Goal: Obtain resource: Obtain resource

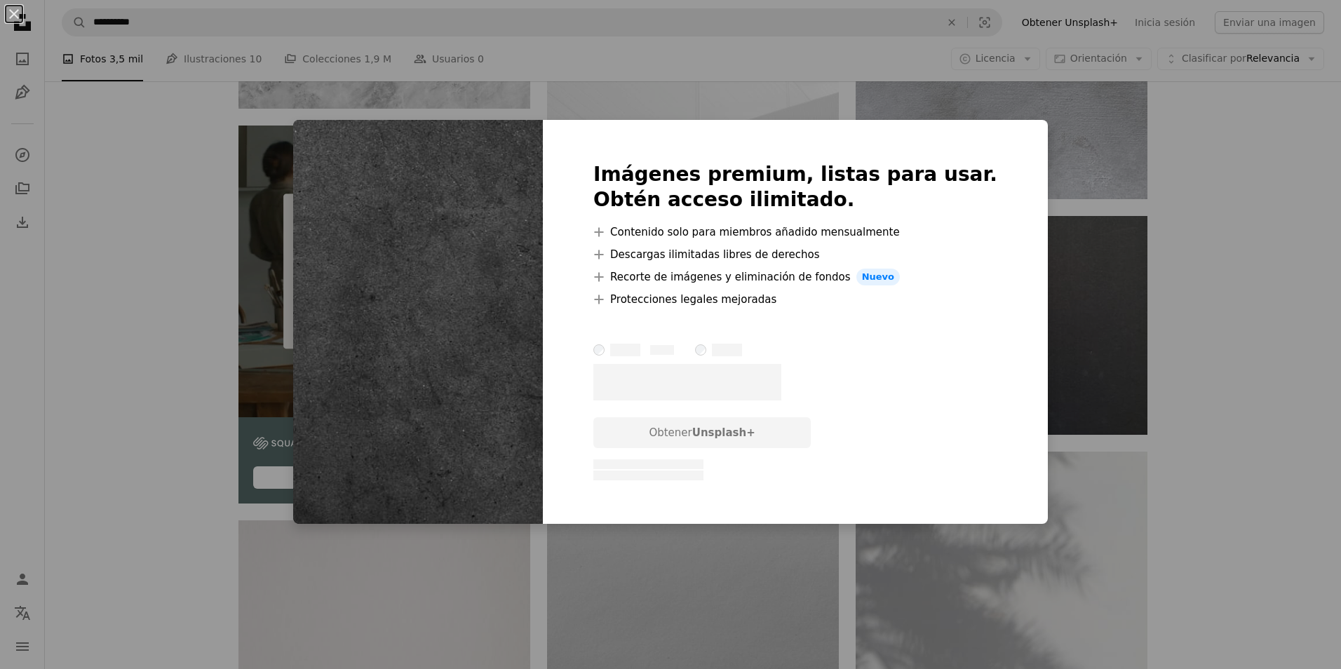
scroll to position [2946, 0]
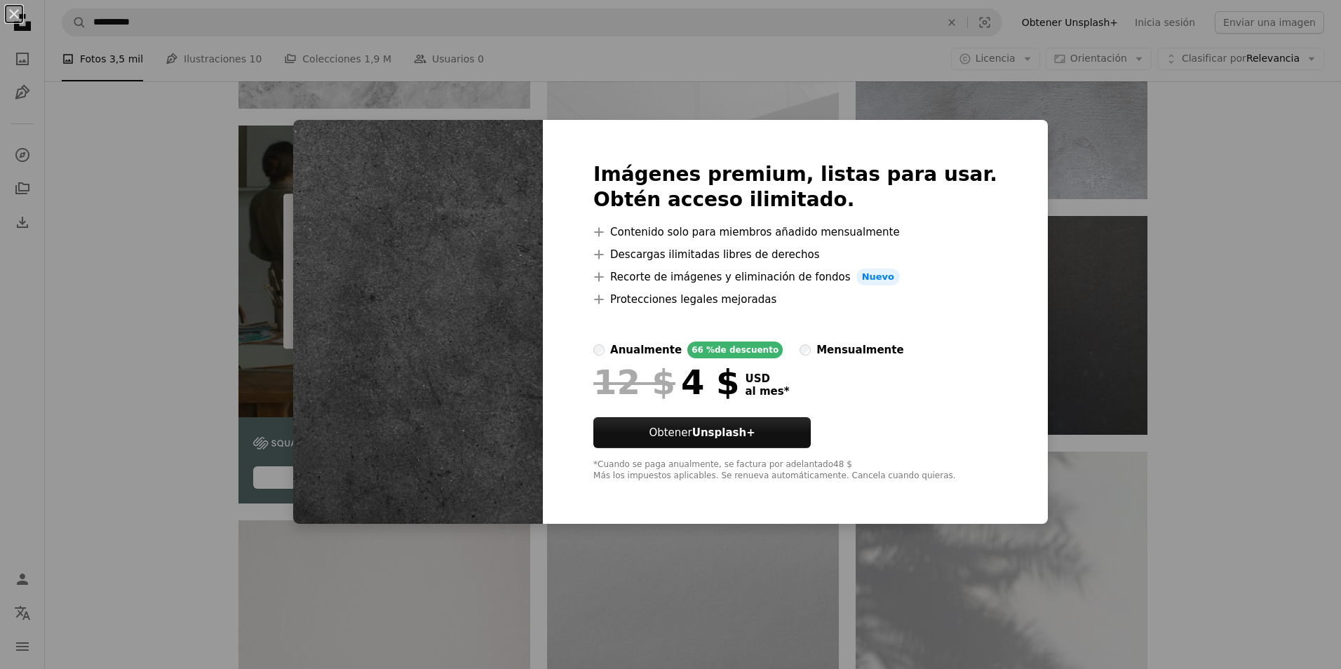
click at [191, 255] on div "An X shape Imágenes premium, listas para usar. Obtén acceso ilimitado. A plus s…" at bounding box center [670, 334] width 1341 height 669
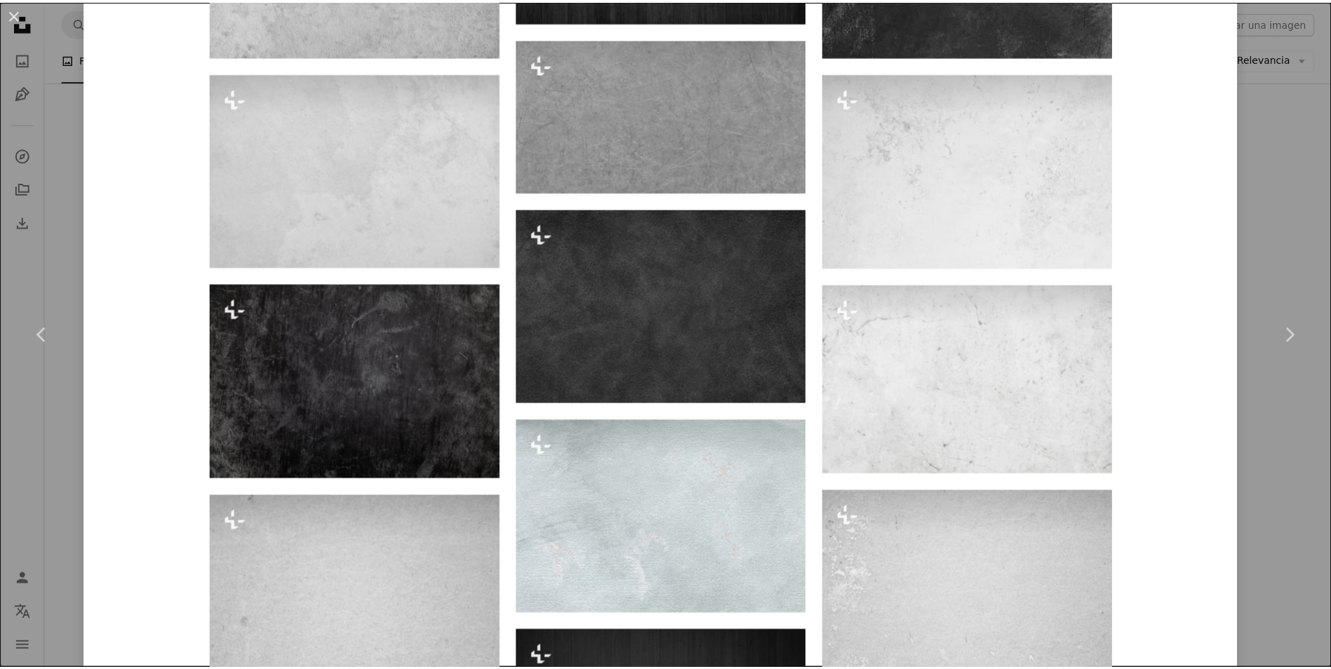
scroll to position [1263, 0]
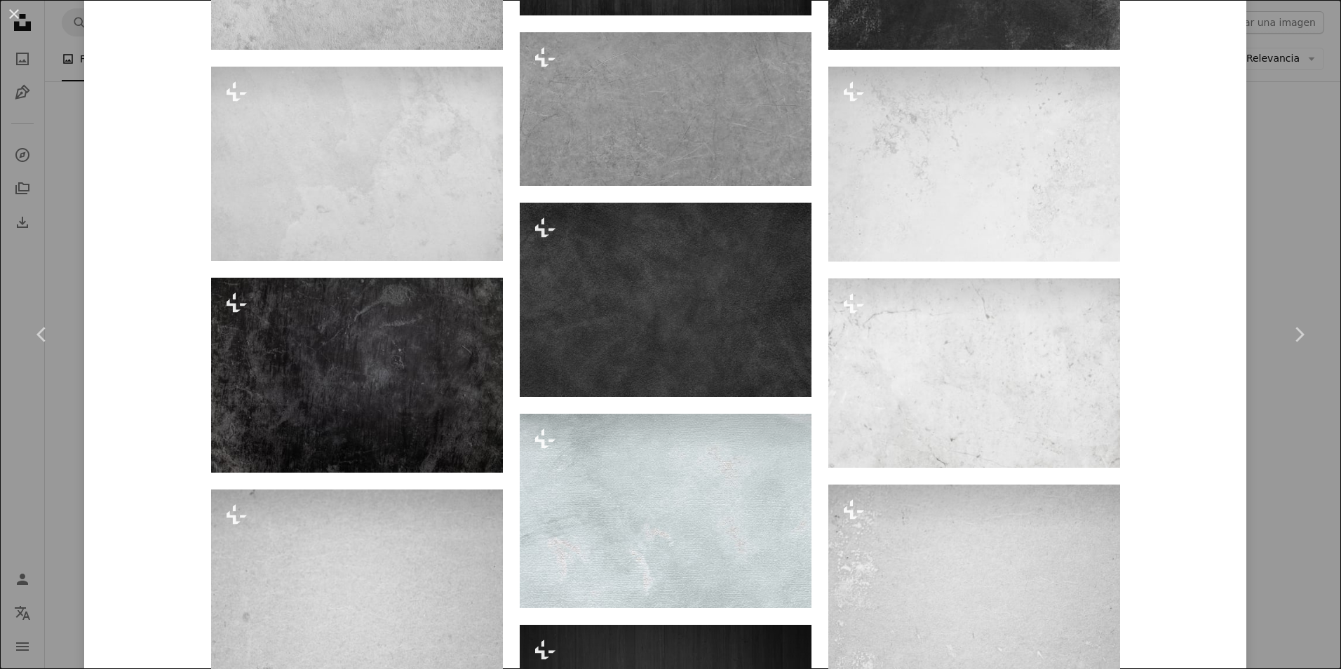
click at [10, 20] on button "An X shape" at bounding box center [14, 14] width 17 height 17
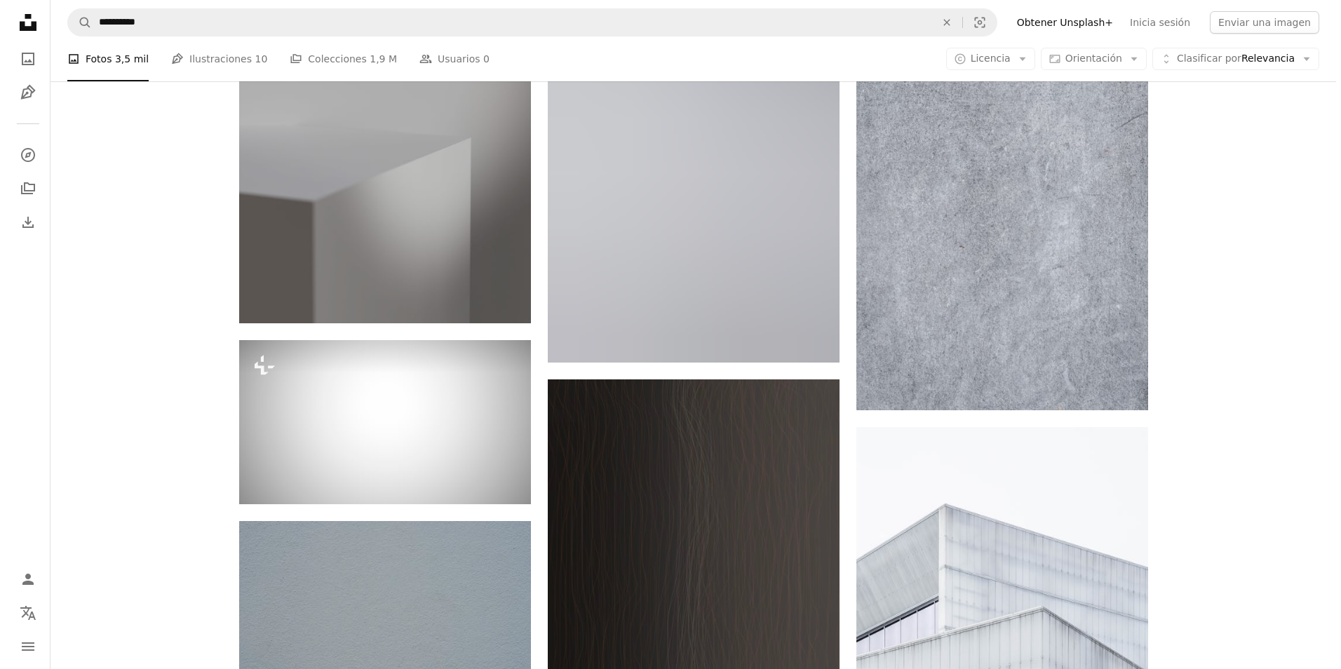
scroll to position [7927, 0]
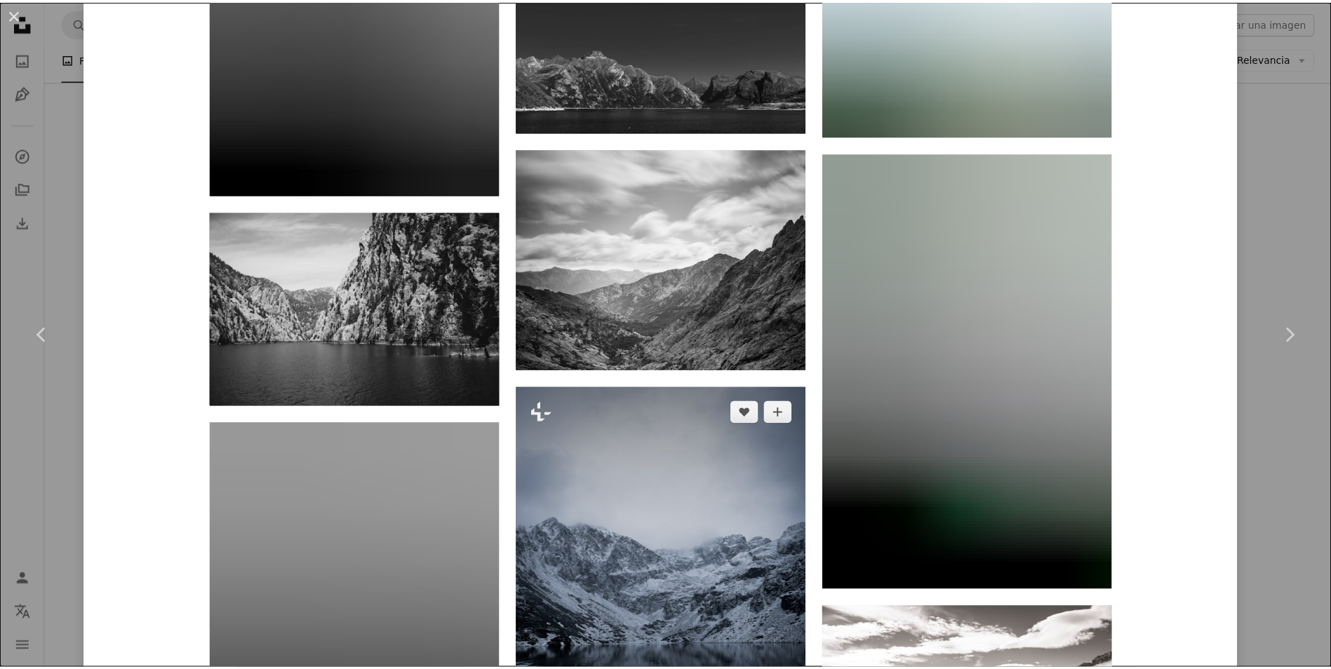
scroll to position [2315, 0]
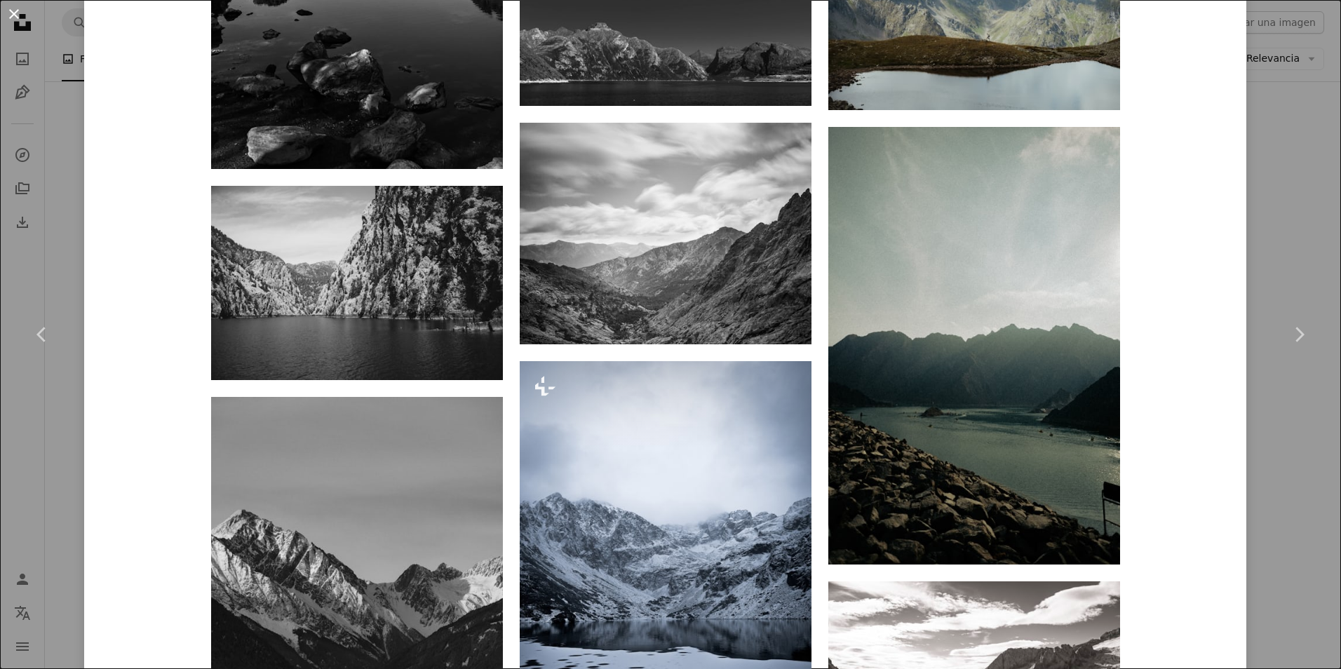
click at [21, 22] on button "An X shape" at bounding box center [14, 14] width 17 height 17
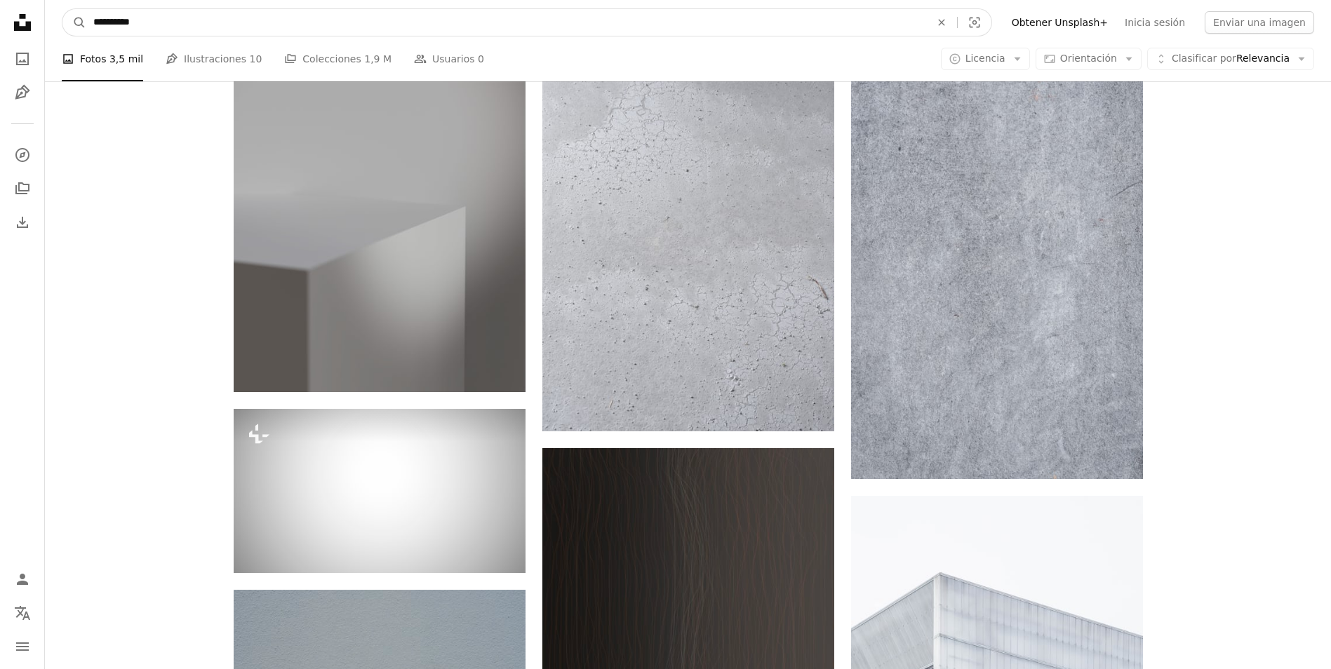
drag, startPoint x: 189, startPoint y: 29, endPoint x: 173, endPoint y: 29, distance: 15.4
click at [173, 29] on input "**********" at bounding box center [506, 22] width 840 height 27
type input "**********"
click button "A magnifying glass" at bounding box center [74, 22] width 24 height 27
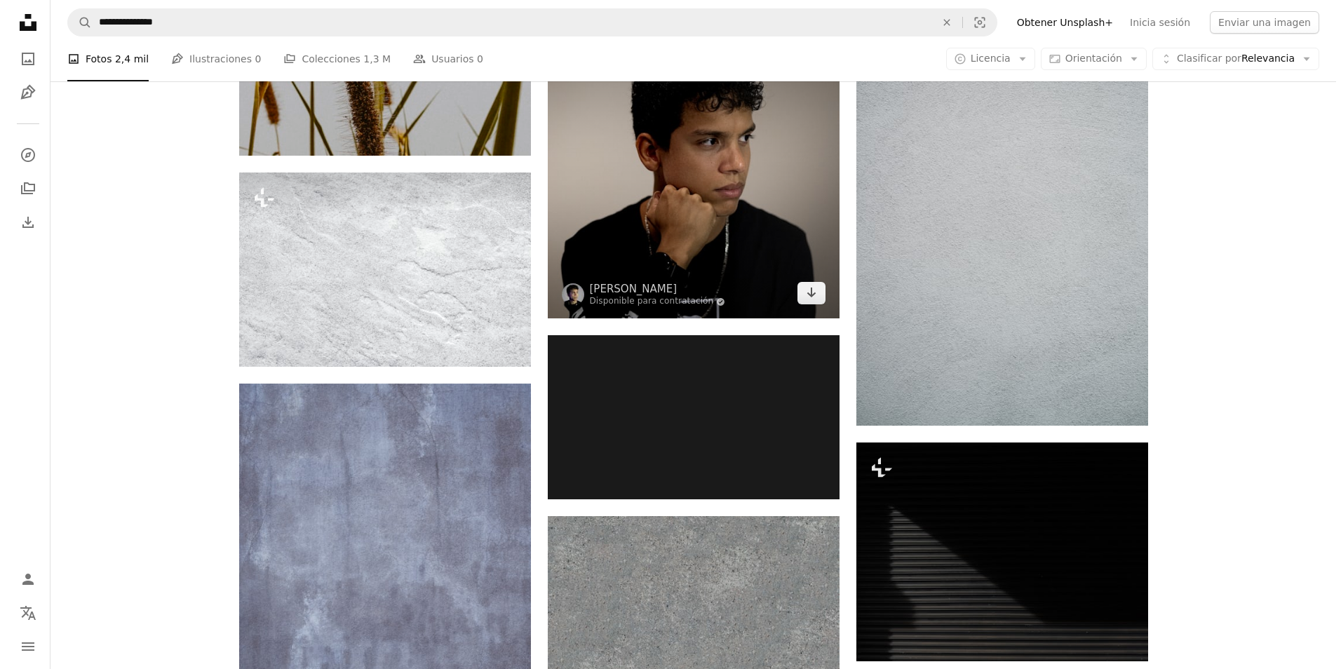
scroll to position [1543, 0]
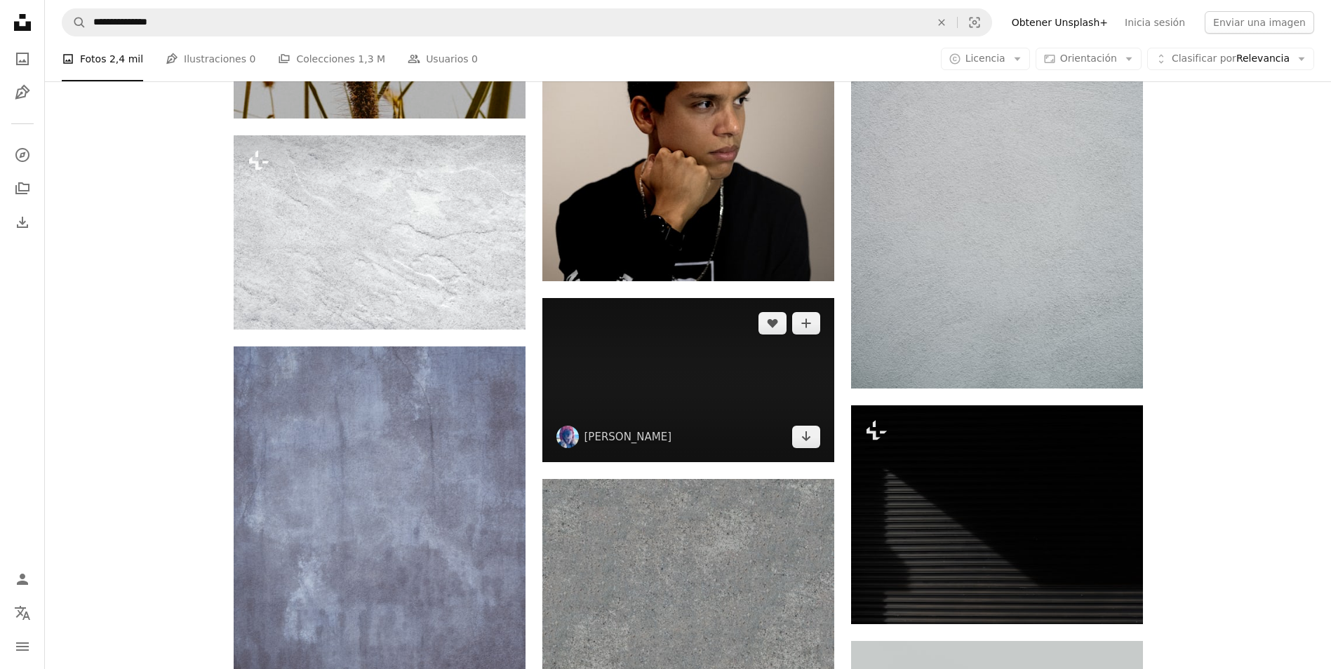
click at [654, 298] on img at bounding box center [688, 380] width 292 height 164
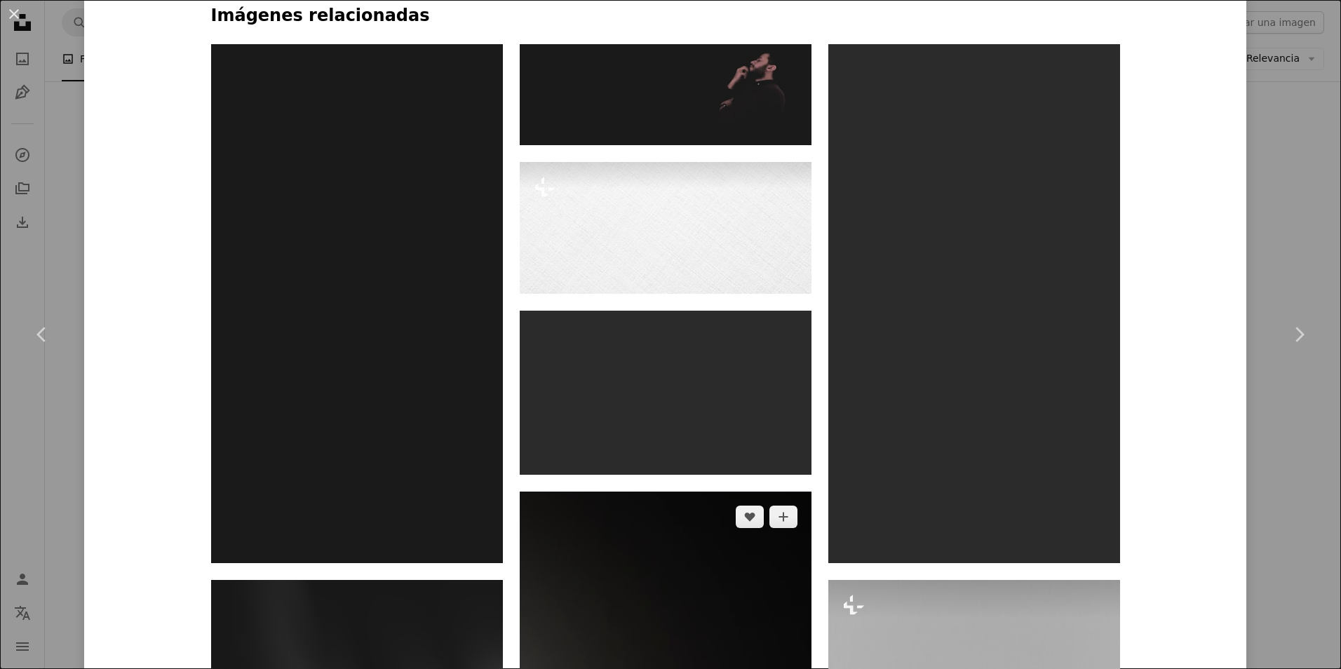
scroll to position [1052, 0]
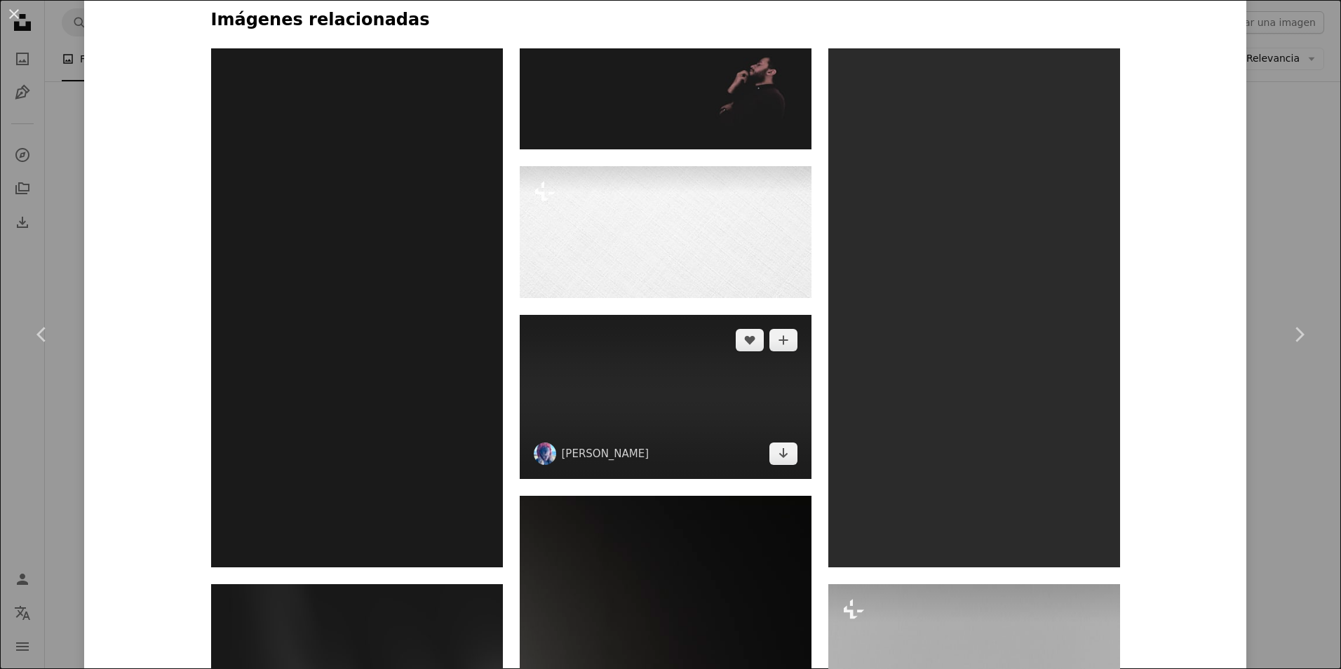
click at [640, 315] on img at bounding box center [666, 397] width 292 height 164
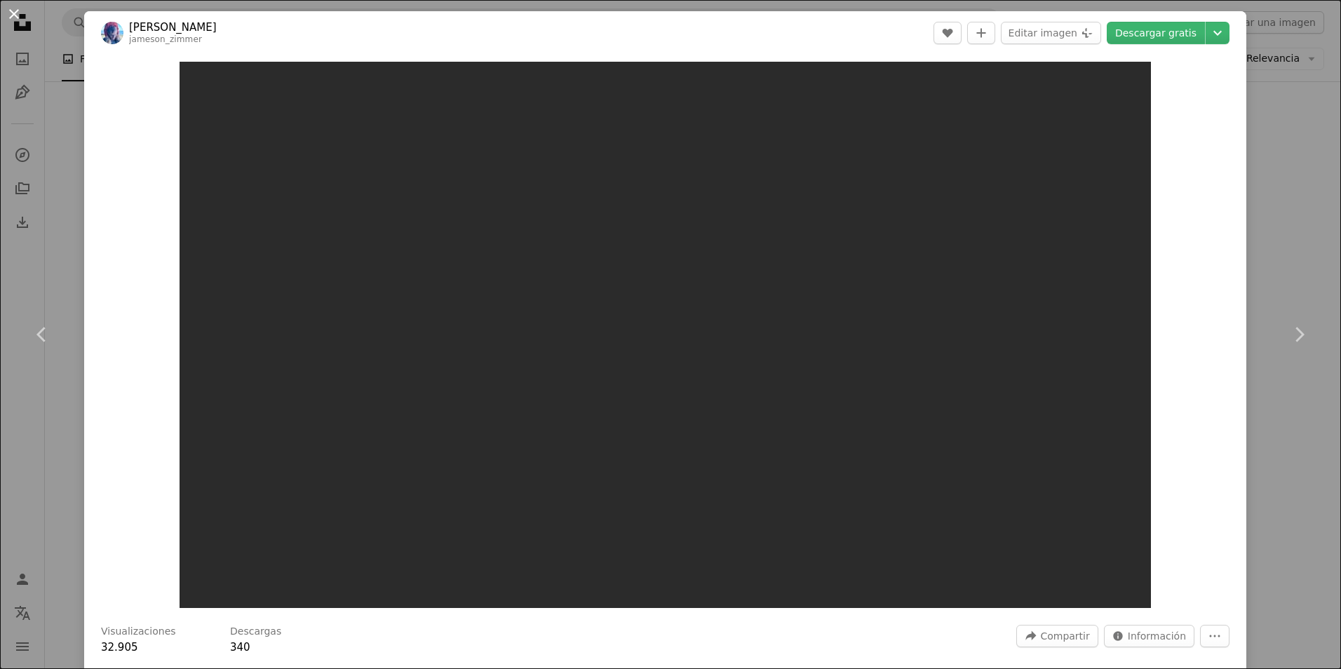
click at [22, 19] on button "An X shape" at bounding box center [14, 14] width 17 height 17
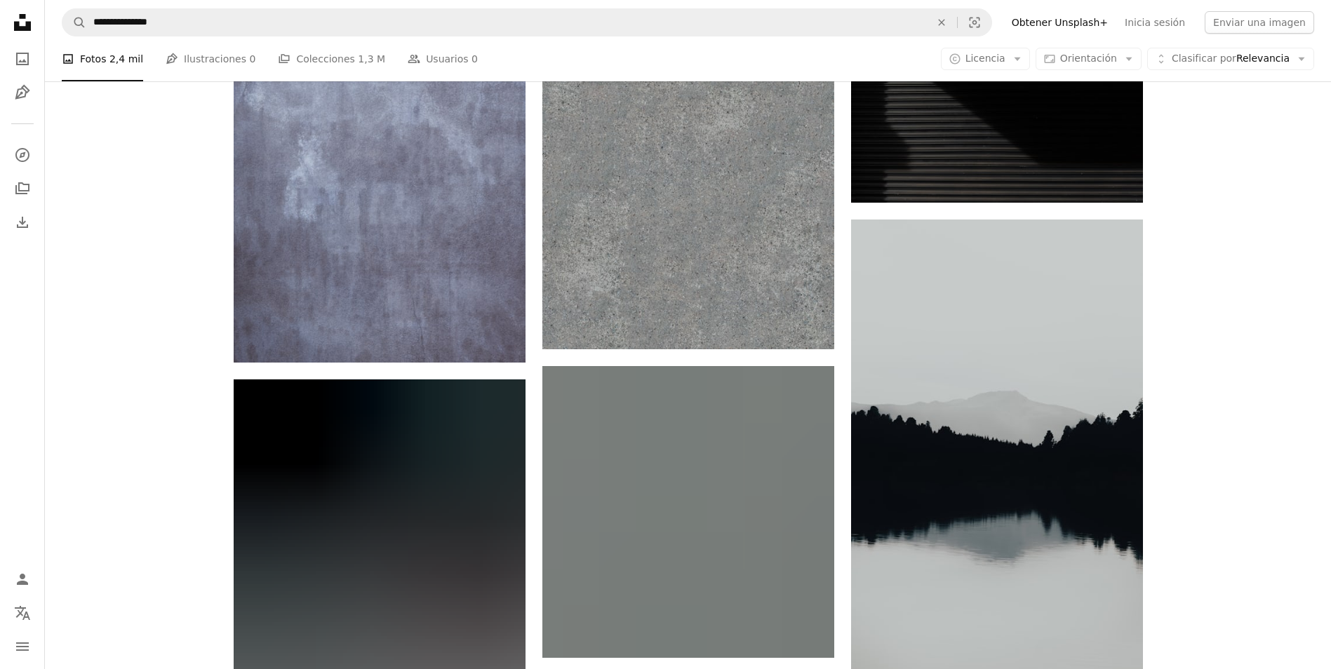
scroll to position [1964, 0]
